Goal: Task Accomplishment & Management: Manage account settings

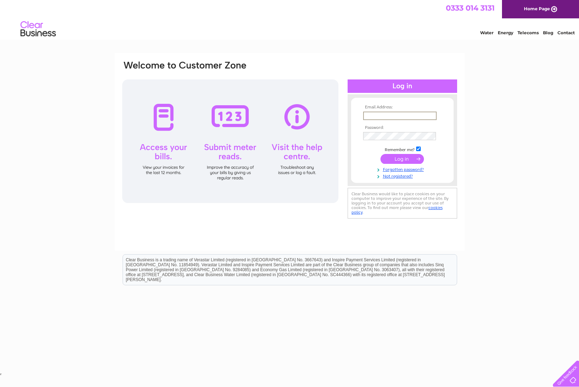
type input "janet.snp@btconnect.com"
click at [394, 160] on input "submit" at bounding box center [402, 158] width 43 height 10
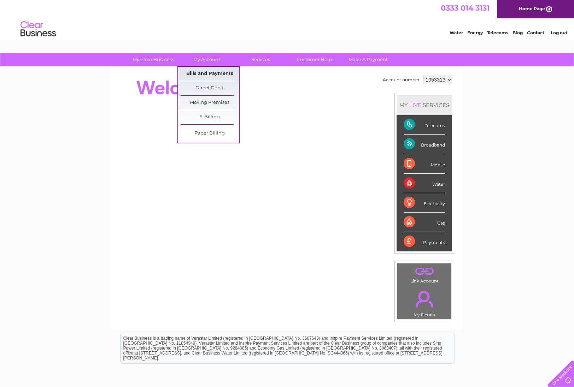
click at [196, 72] on link "Bills and Payments" at bounding box center [210, 74] width 58 height 14
click at [197, 72] on link "Bills and Payments" at bounding box center [210, 74] width 58 height 14
click at [198, 71] on link "Bills and Payments" at bounding box center [210, 74] width 58 height 14
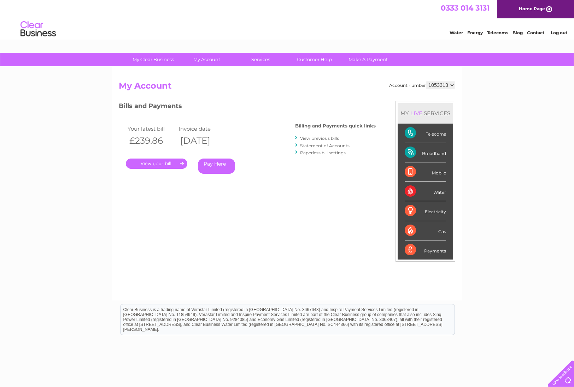
click at [159, 162] on link "." at bounding box center [156, 164] width 61 height 10
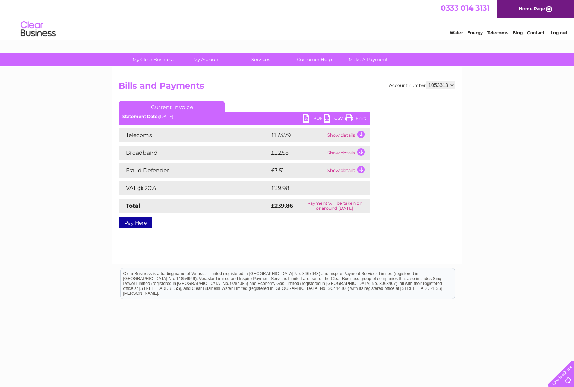
click at [306, 119] on link "PDF" at bounding box center [313, 119] width 21 height 10
